Goal: Find contact information: Find contact information

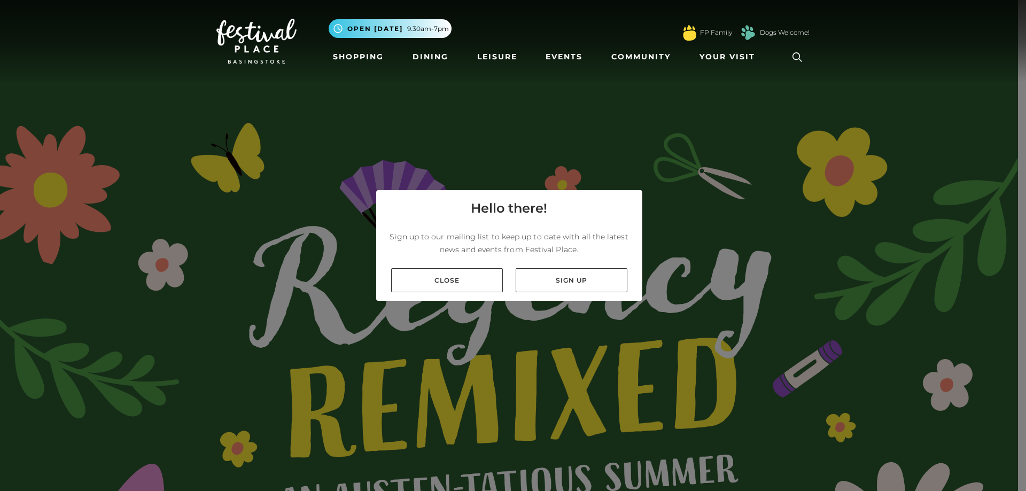
click at [798, 53] on icon at bounding box center [798, 57] width 10 height 10
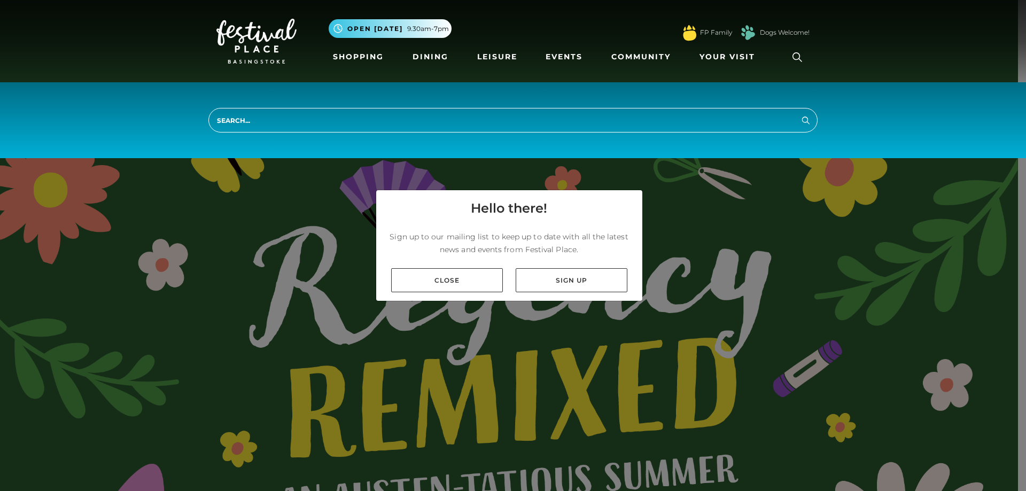
drag, startPoint x: 243, startPoint y: 322, endPoint x: 236, endPoint y: 322, distance: 6.9
click at [236, 322] on div "Hello there! Sign up to our mailing list to keep up to date with all the latest…" at bounding box center [513, 245] width 1026 height 491
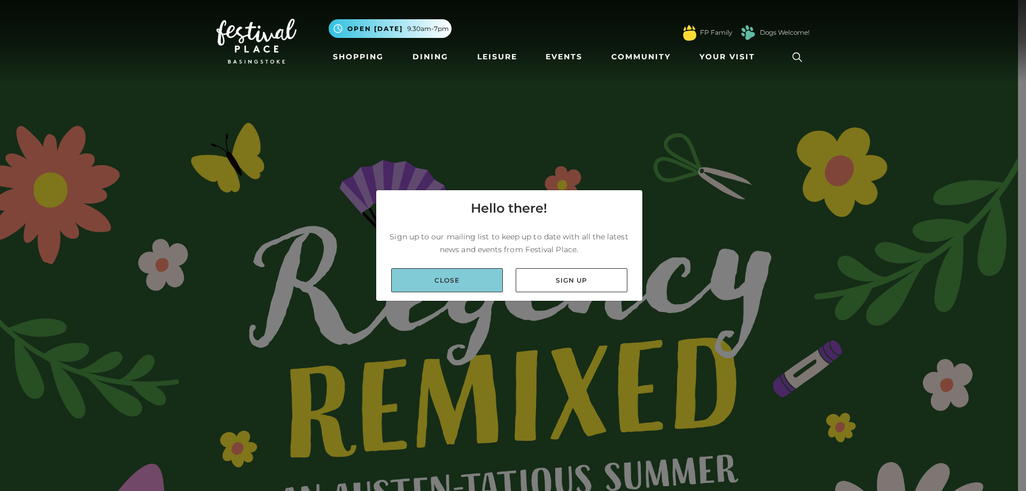
click at [434, 279] on link "Close" at bounding box center [447, 280] width 112 height 24
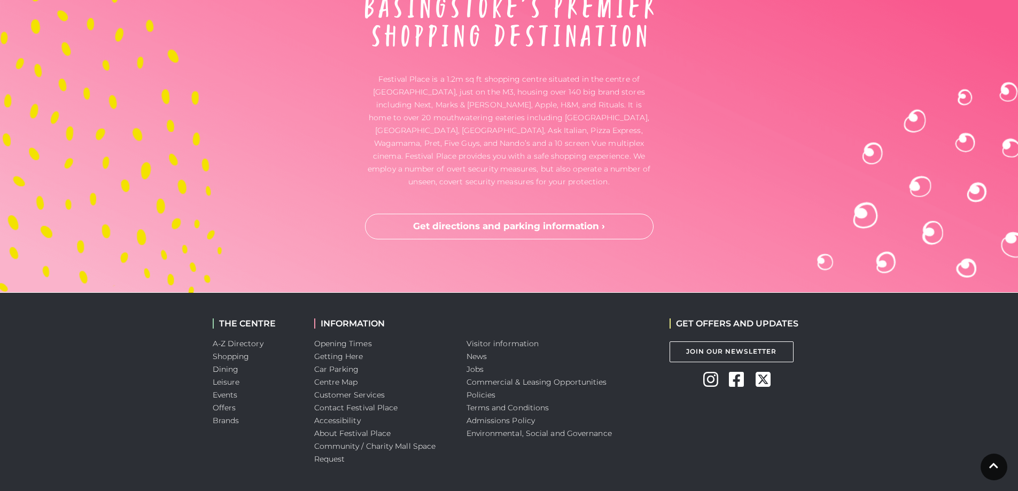
scroll to position [3575, 0]
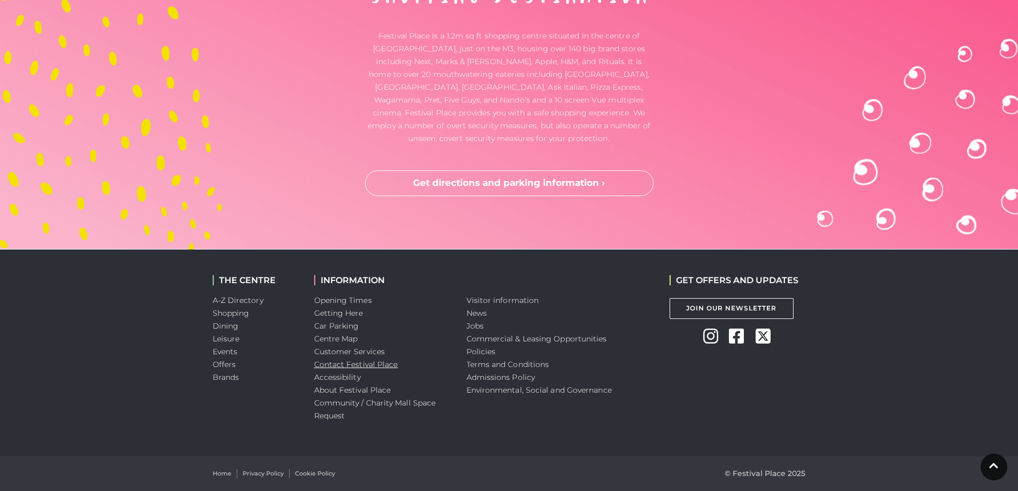
click at [336, 367] on link "Contact Festival Place" at bounding box center [356, 365] width 84 height 10
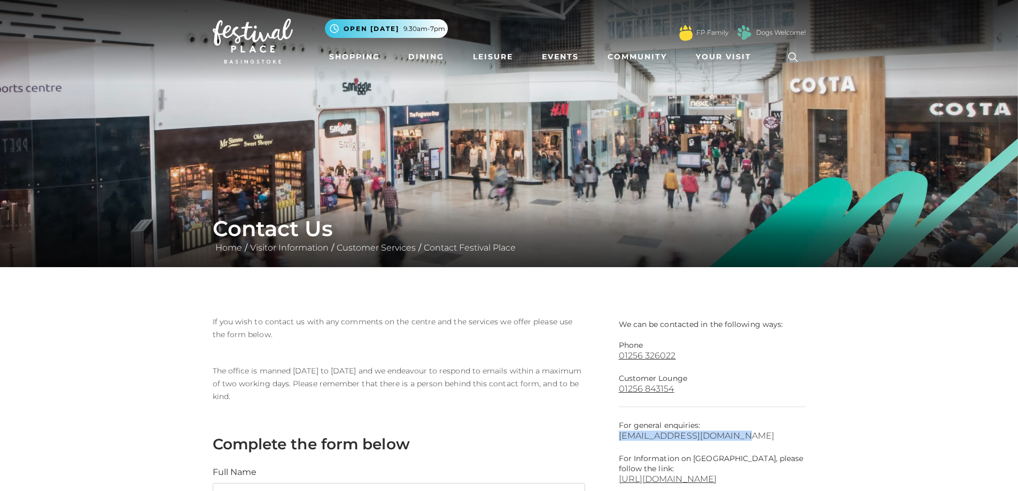
drag, startPoint x: 616, startPoint y: 434, endPoint x: 689, endPoint y: 436, distance: 73.8
